Goal: Navigation & Orientation: Find specific page/section

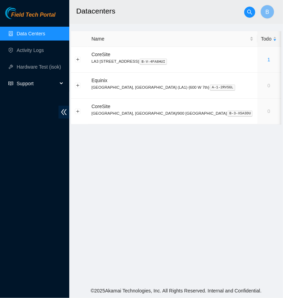
click at [16, 88] on div "Support" at bounding box center [34, 84] width 69 height 14
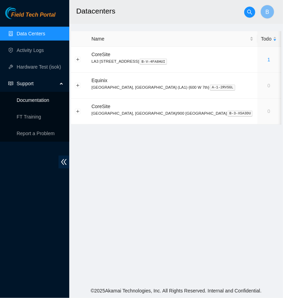
click at [19, 98] on link "Documentation" at bounding box center [33, 100] width 33 height 6
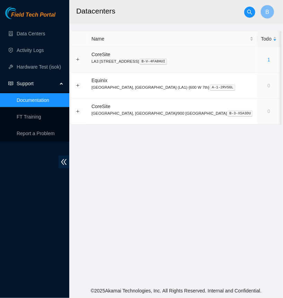
click at [268, 61] on link "1" at bounding box center [269, 60] width 3 height 6
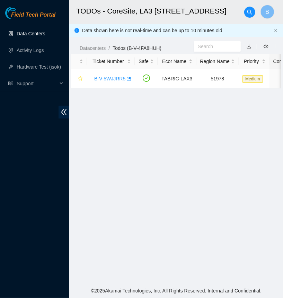
click at [31, 34] on link "Data Centers" at bounding box center [31, 34] width 28 height 6
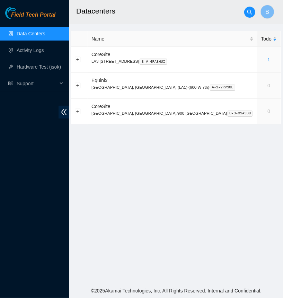
click at [200, 181] on main "Datacenters B Name Todo RMAs Actions CoreSite LA3 200 Bauchet St B-V-4FA8HUI 1 …" at bounding box center [176, 142] width 214 height 284
